Goal: Obtain resource: Obtain resource

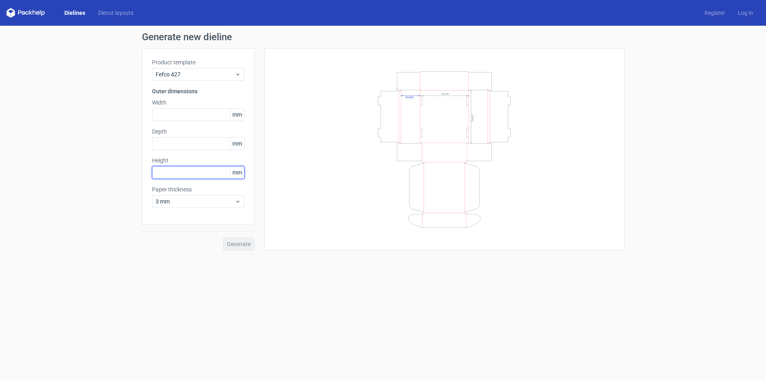
click at [188, 176] on input "text" at bounding box center [198, 172] width 93 height 13
type input "50"
click at [198, 145] on input "text" at bounding box center [198, 143] width 93 height 13
click at [182, 116] on input "text" at bounding box center [198, 114] width 93 height 13
type input "65"
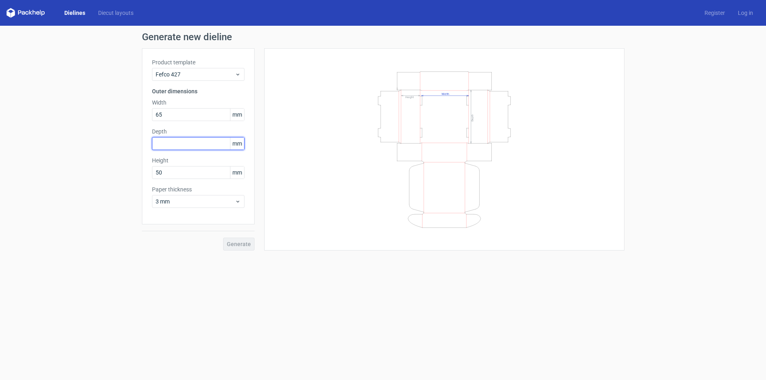
click at [185, 149] on input "text" at bounding box center [198, 143] width 93 height 13
click at [192, 144] on input "text" at bounding box center [198, 143] width 93 height 13
click at [174, 173] on input "50" at bounding box center [198, 172] width 93 height 13
click at [183, 114] on input "65" at bounding box center [198, 114] width 93 height 13
click at [177, 141] on input "text" at bounding box center [198, 143] width 93 height 13
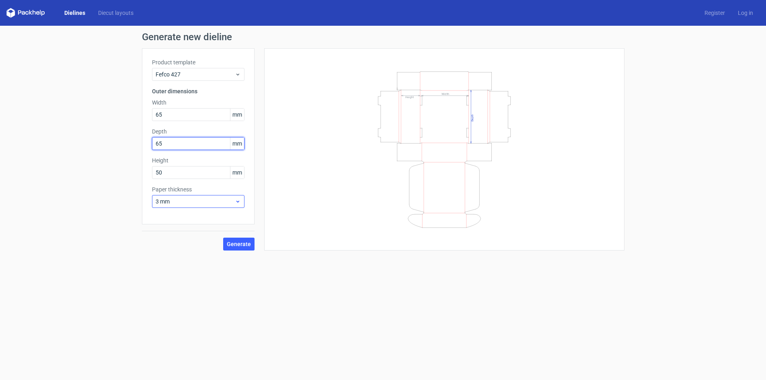
type input "65"
click at [212, 198] on span "3 mm" at bounding box center [195, 202] width 79 height 8
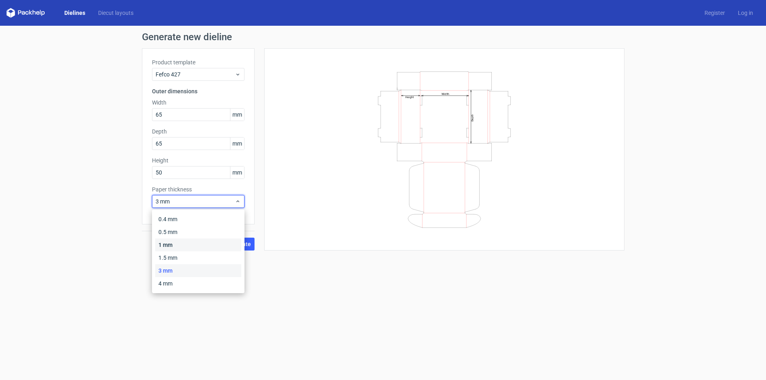
click at [185, 246] on div "1 mm" at bounding box center [198, 245] width 86 height 13
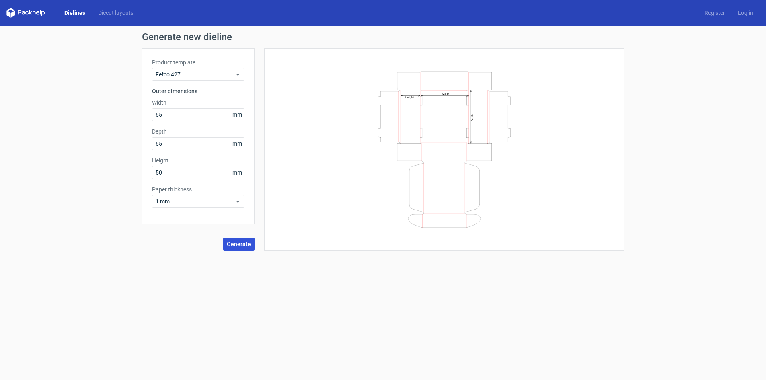
click at [245, 245] on span "Generate" at bounding box center [239, 244] width 24 height 6
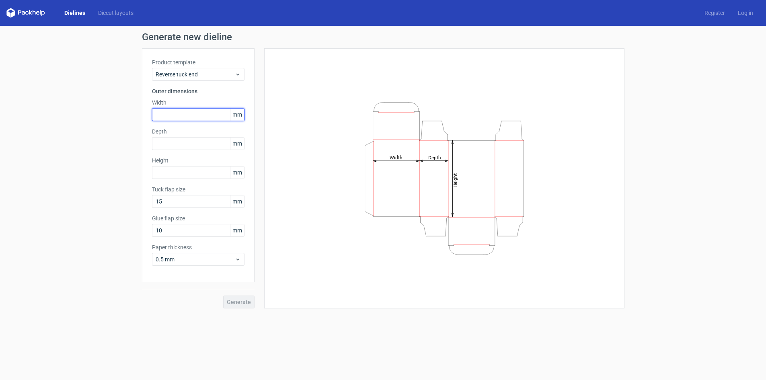
click at [199, 113] on input "text" at bounding box center [198, 114] width 93 height 13
click at [175, 172] on input "text" at bounding box center [198, 172] width 93 height 13
type input "50"
click at [177, 112] on input "text" at bounding box center [198, 114] width 93 height 13
type input "65"
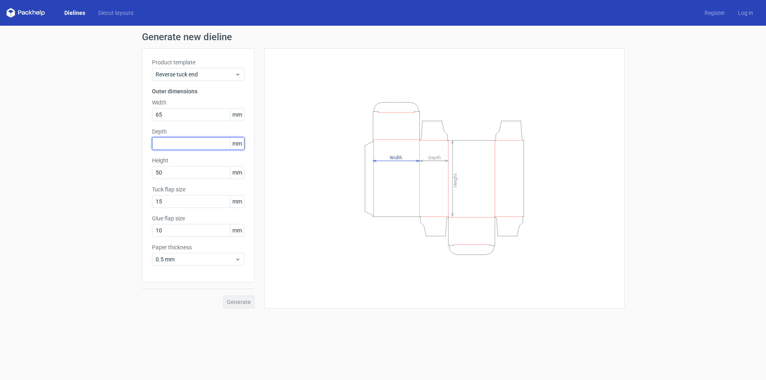
drag, startPoint x: 185, startPoint y: 140, endPoint x: 190, endPoint y: 137, distance: 5.6
click at [190, 137] on input "text" at bounding box center [198, 143] width 93 height 13
type input "65"
click at [240, 303] on span "Generate" at bounding box center [239, 302] width 24 height 6
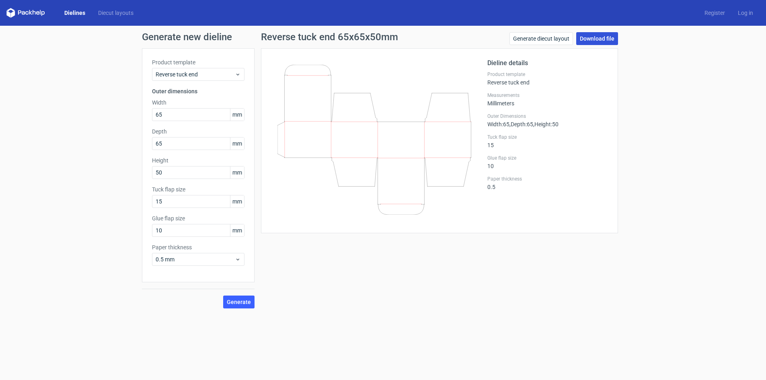
click at [593, 37] on link "Download file" at bounding box center [597, 38] width 42 height 13
